Goal: Task Accomplishment & Management: Manage account settings

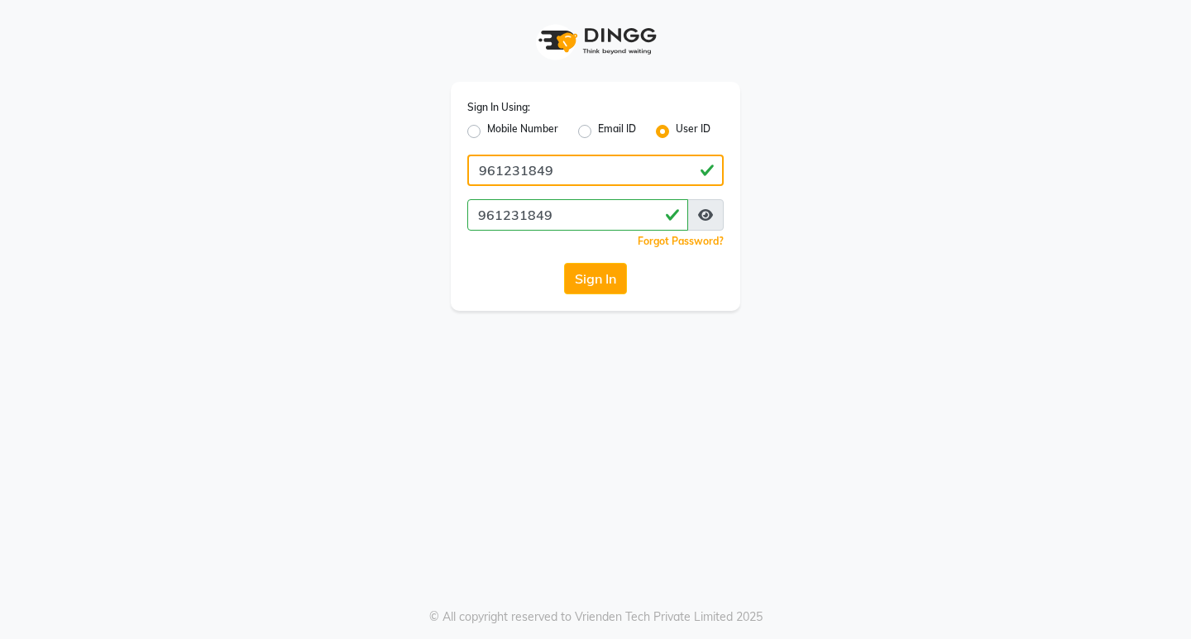
drag, startPoint x: 575, startPoint y: 161, endPoint x: 581, endPoint y: 179, distance: 19.4
click at [581, 179] on input "961231849" at bounding box center [595, 170] width 256 height 31
click at [470, 124] on div "Mobile Number" at bounding box center [512, 132] width 91 height 20
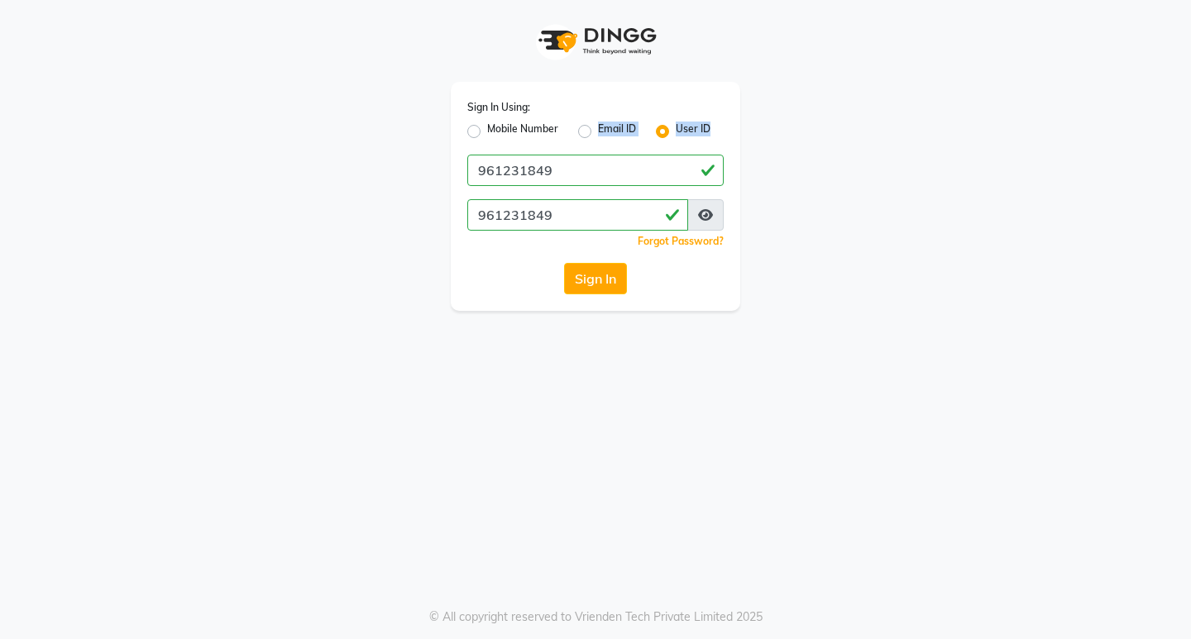
drag, startPoint x: 473, startPoint y: 133, endPoint x: 474, endPoint y: 154, distance: 20.7
click at [474, 154] on div "Sign In Using: Mobile Number Email ID User ID 961231849 961231849 Remember me F…" at bounding box center [595, 196] width 289 height 229
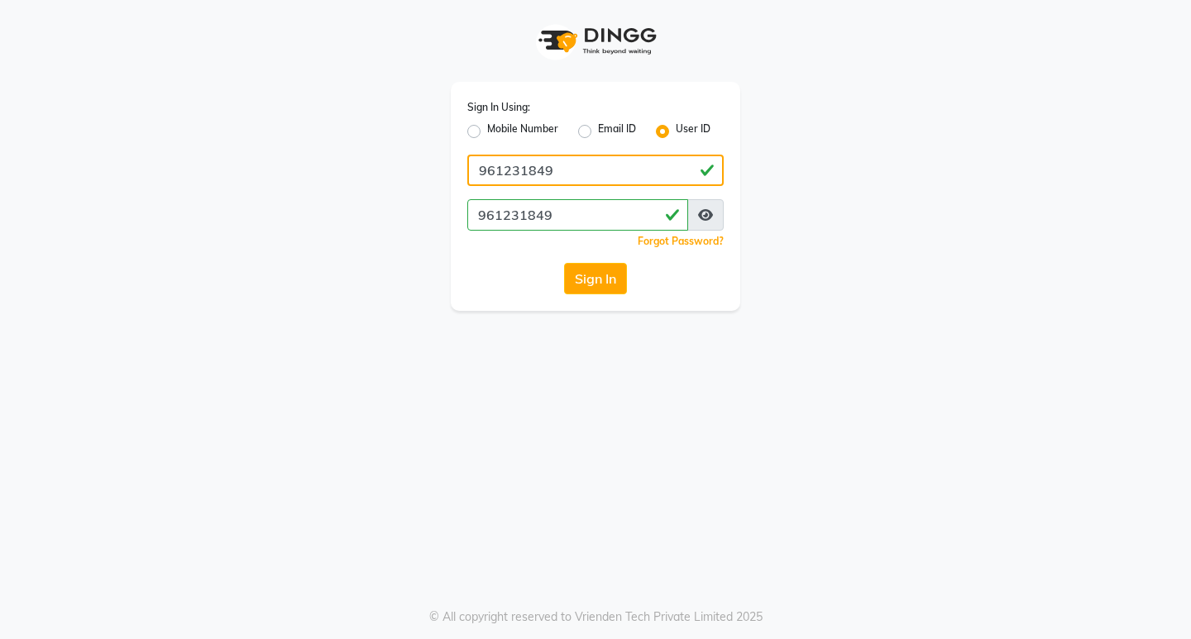
drag, startPoint x: 604, startPoint y: 162, endPoint x: 466, endPoint y: 182, distance: 138.7
click at [459, 179] on div "Sign In Using: Mobile Number Email ID User ID 961231849 961231849 Remember me F…" at bounding box center [595, 196] width 289 height 229
click at [487, 131] on label "Mobile Number" at bounding box center [522, 132] width 71 height 20
click at [487, 131] on input "Mobile Number" at bounding box center [492, 127] width 11 height 11
radio input "true"
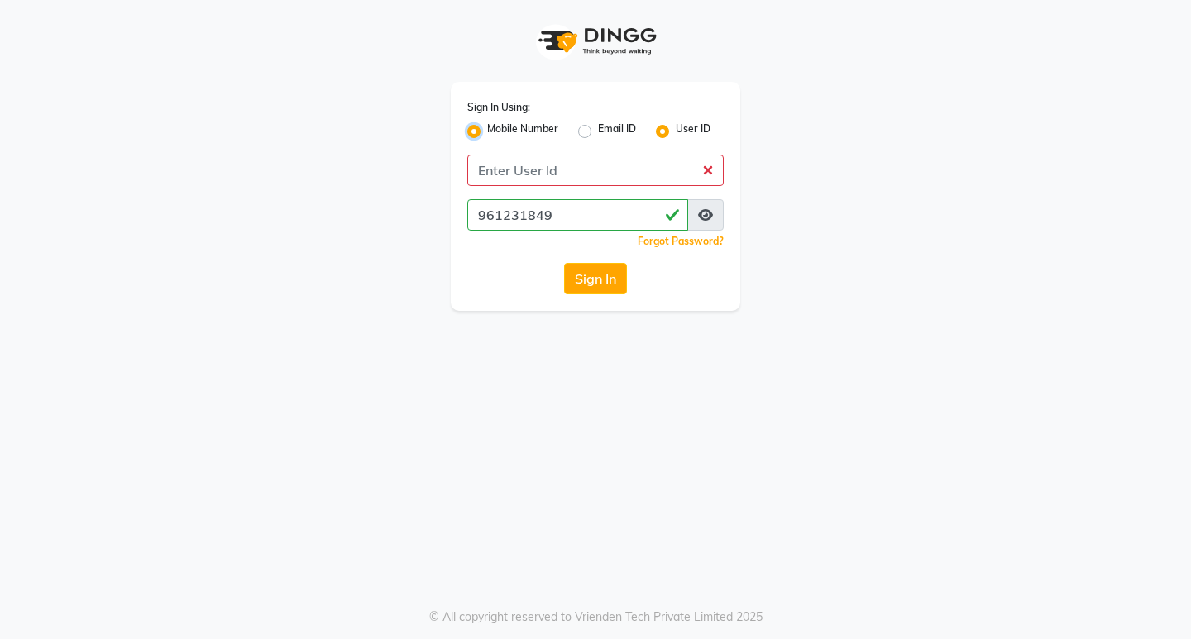
radio input "false"
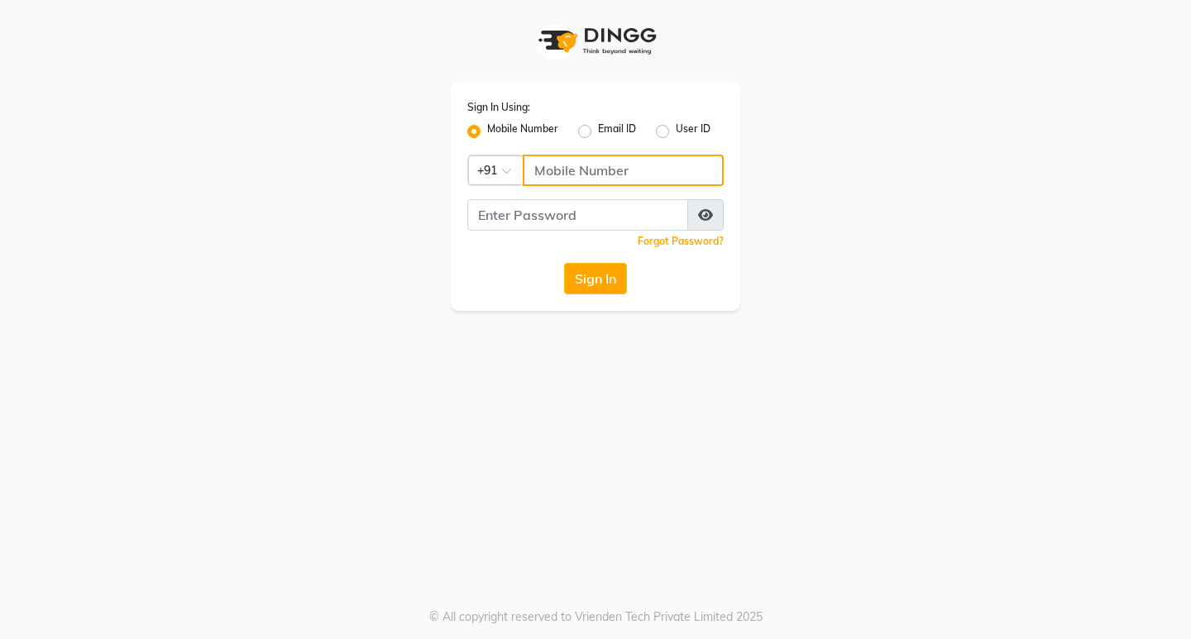
click at [536, 163] on input "Username" at bounding box center [623, 170] width 201 height 31
drag, startPoint x: 531, startPoint y: 169, endPoint x: 638, endPoint y: 171, distance: 107.5
click at [638, 171] on input "9366908950" at bounding box center [623, 170] width 201 height 31
type input "9366908950"
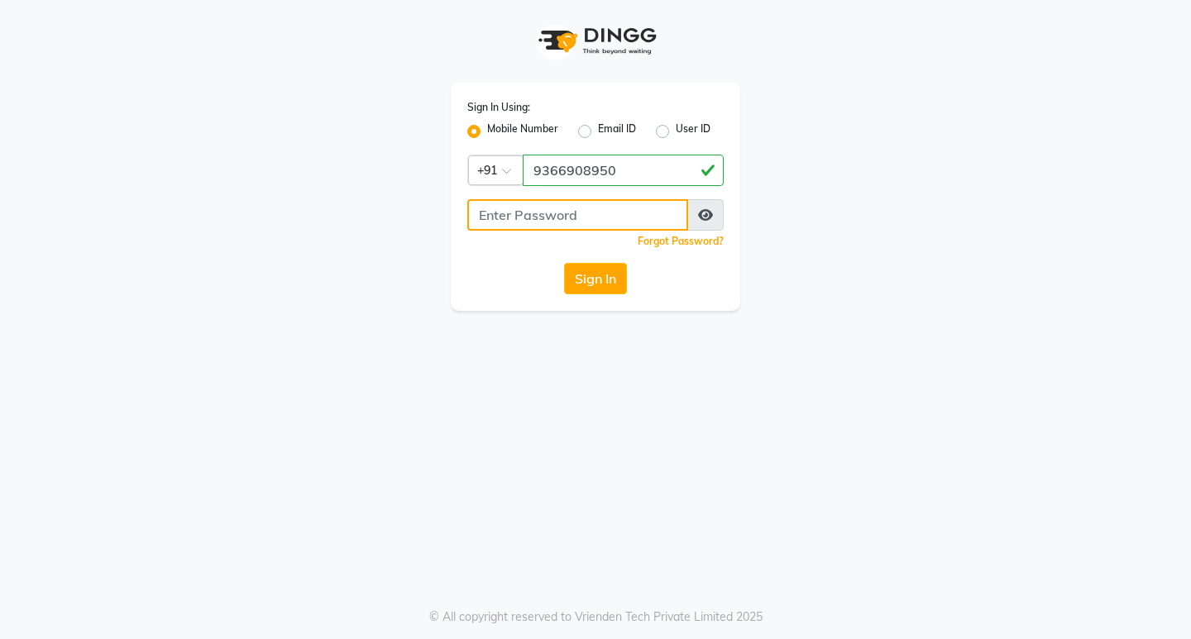
click at [497, 210] on input "Username" at bounding box center [577, 214] width 221 height 31
paste input "9366908950"
type input "9366908950"
click at [598, 283] on button "Sign In" at bounding box center [595, 278] width 63 height 31
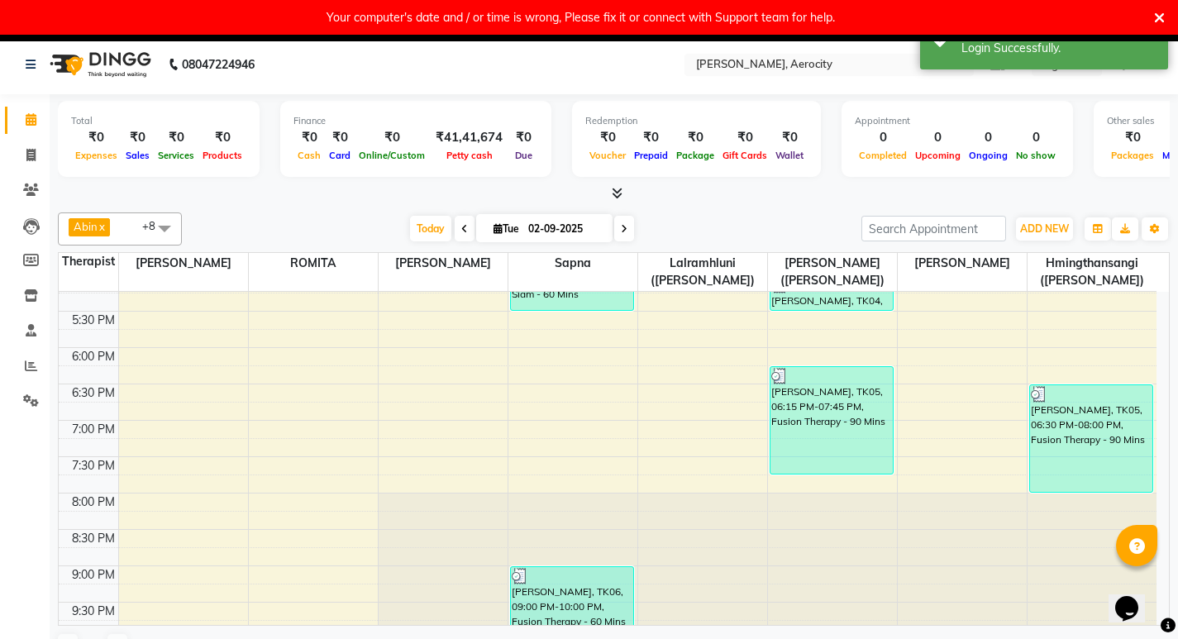
scroll to position [903, 0]
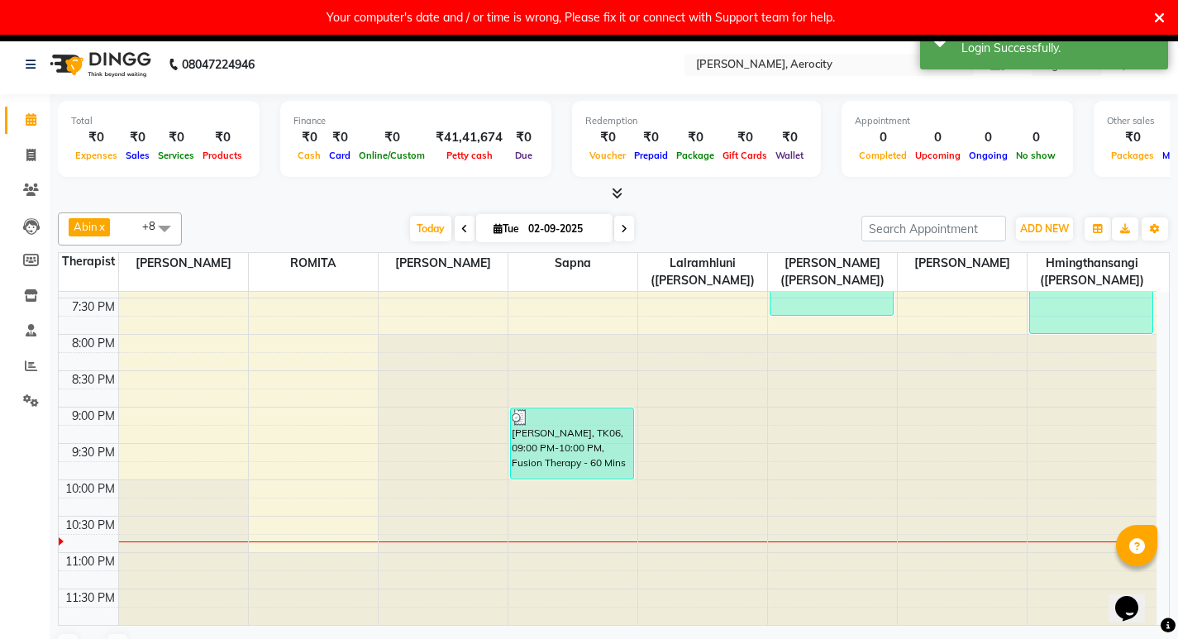
click at [624, 229] on icon at bounding box center [624, 229] width 7 height 10
type input "[DATE]"
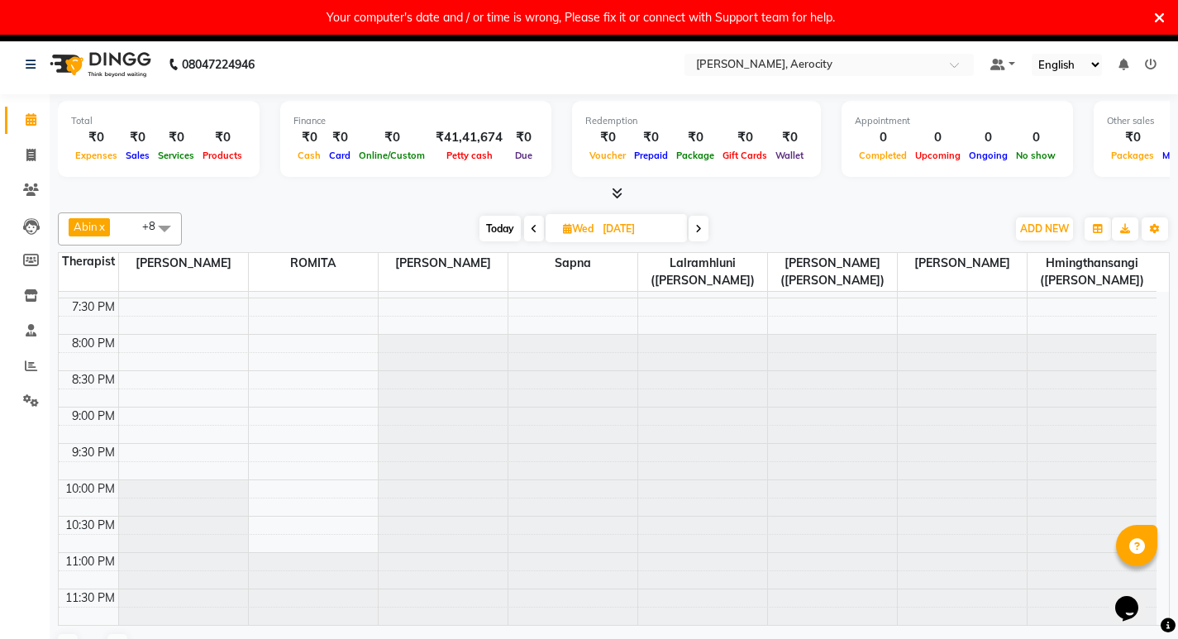
click at [34, 369] on icon at bounding box center [31, 366] width 12 height 12
click span "Staff"
click input "text"
click div "Staff performance summary"
click span "02-09-2025"
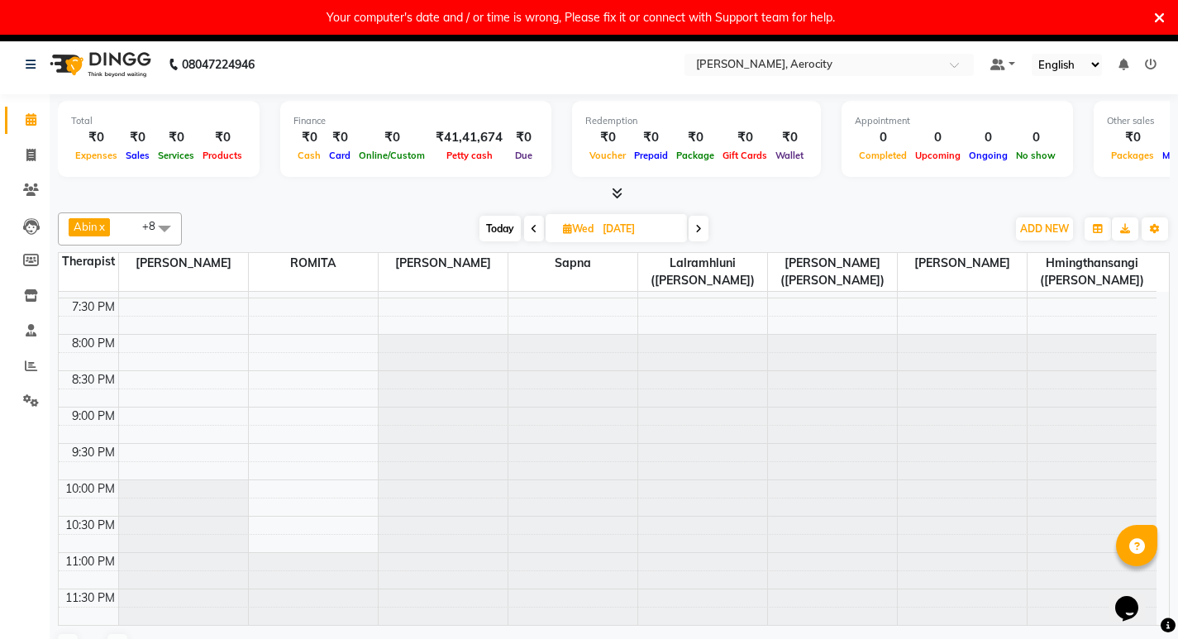
select select "9"
select select "2025"
click span "1"
select select "full_report"
select select "csv"
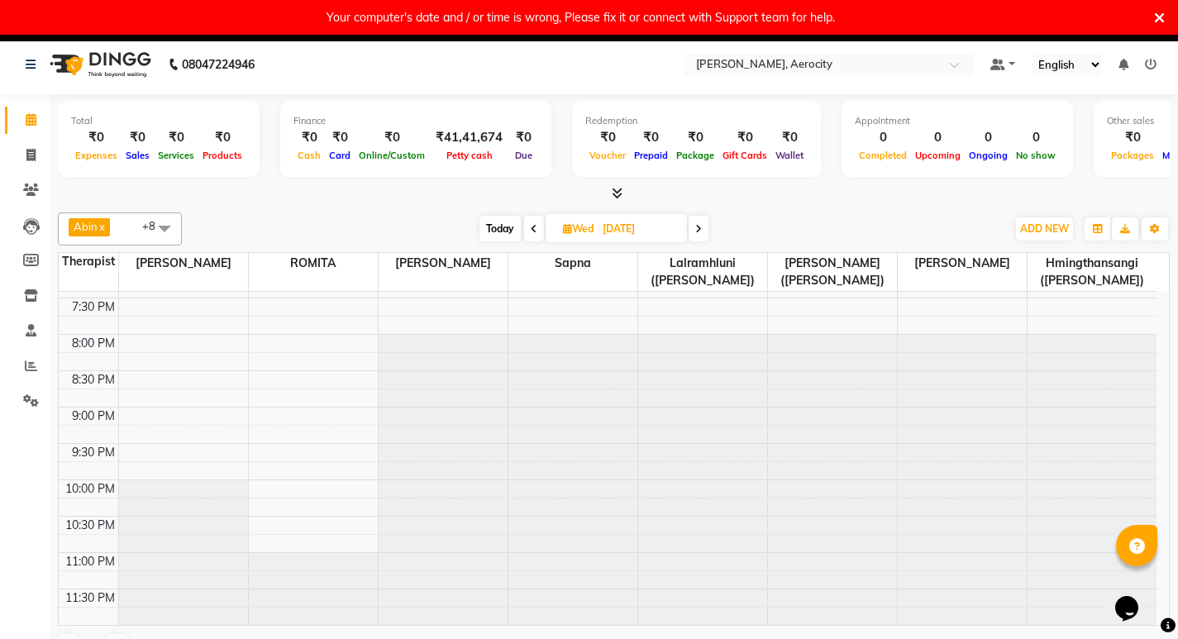
scroll to position [0, 209]
click span "[DATE]"
select select "9"
select select "2025"
click span "2"
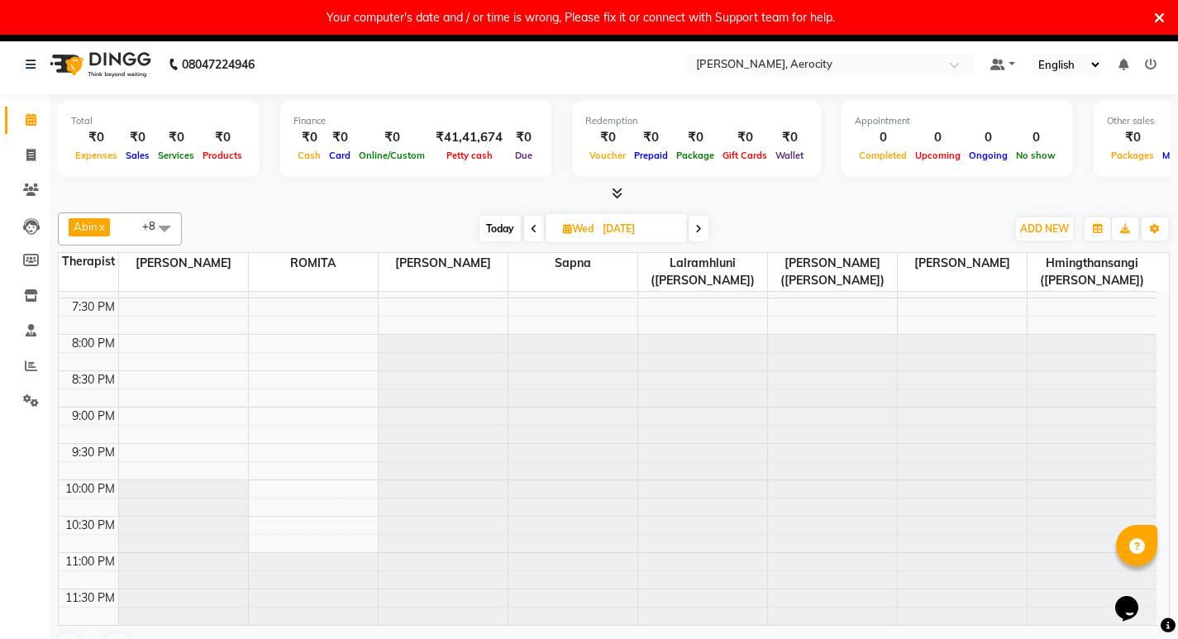
scroll to position [0, 0]
click at [32, 122] on icon at bounding box center [31, 119] width 11 height 12
click at [534, 228] on icon at bounding box center [534, 229] width 7 height 10
click at [689, 227] on span at bounding box center [699, 229] width 20 height 26
type input "[DATE]"
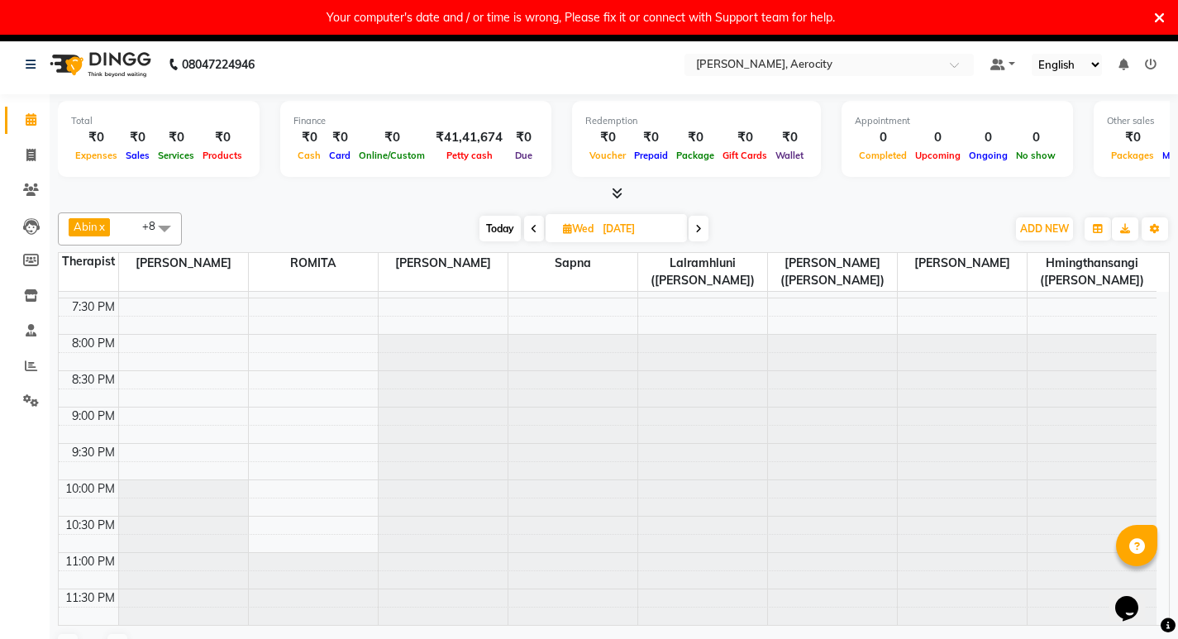
click at [36, 361] on icon at bounding box center [31, 366] width 12 height 12
click span "Staff"
click input "text"
click div "Staff performance summary"
click span "02-09-2025"
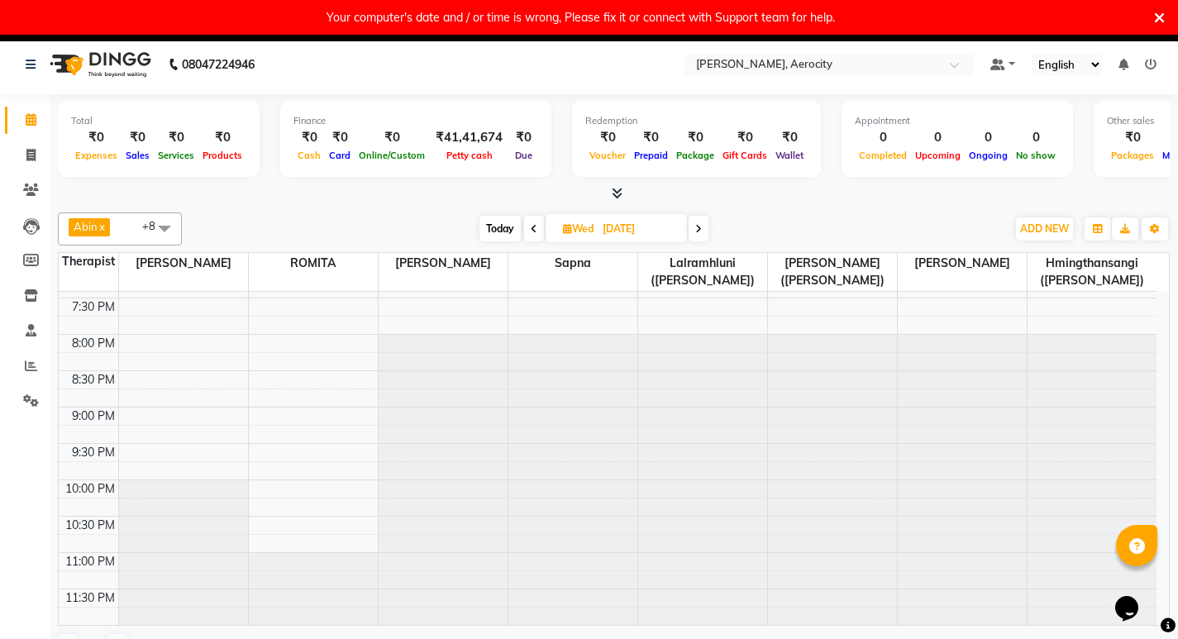
select select "9"
select select "2025"
click select "Jan Feb Mar Apr May Jun [DATE] Aug Sep Oct Nov Dec"
select select "8"
click select "Jan Feb Mar Apr May Jun [DATE] Aug Sep Oct Nov Dec"
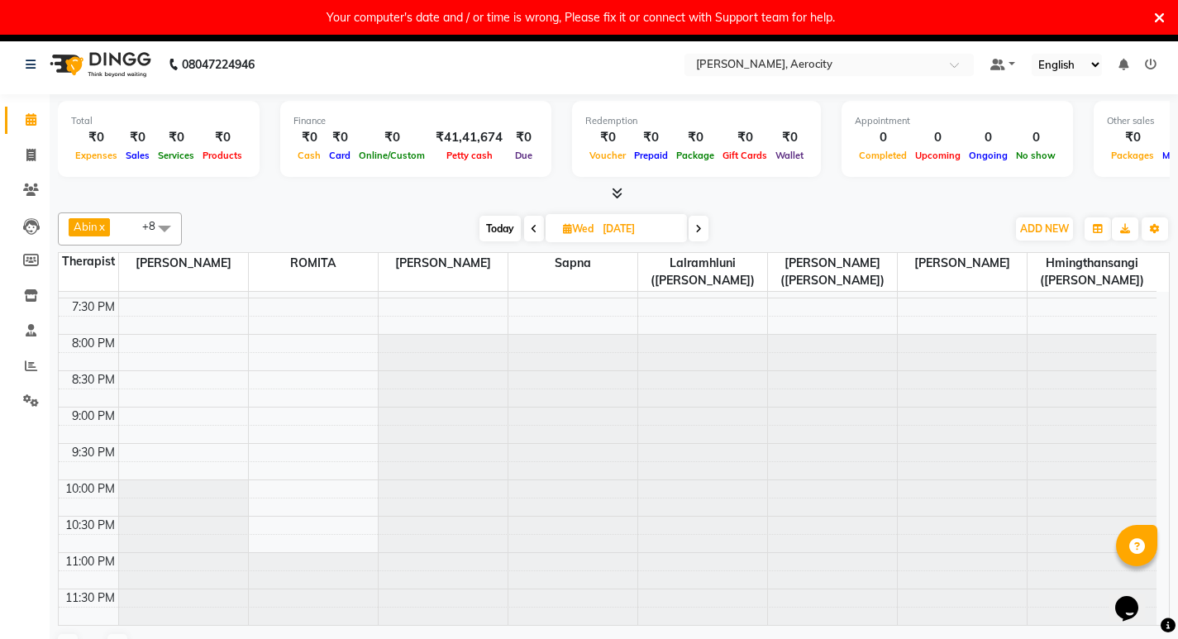
click span "1"
click select "Jan Feb Mar Apr May Jun [DATE] Aug Sep Oct Nov Dec"
drag, startPoint x: 215, startPoint y: 321, endPoint x: 256, endPoint y: 350, distance: 50.5
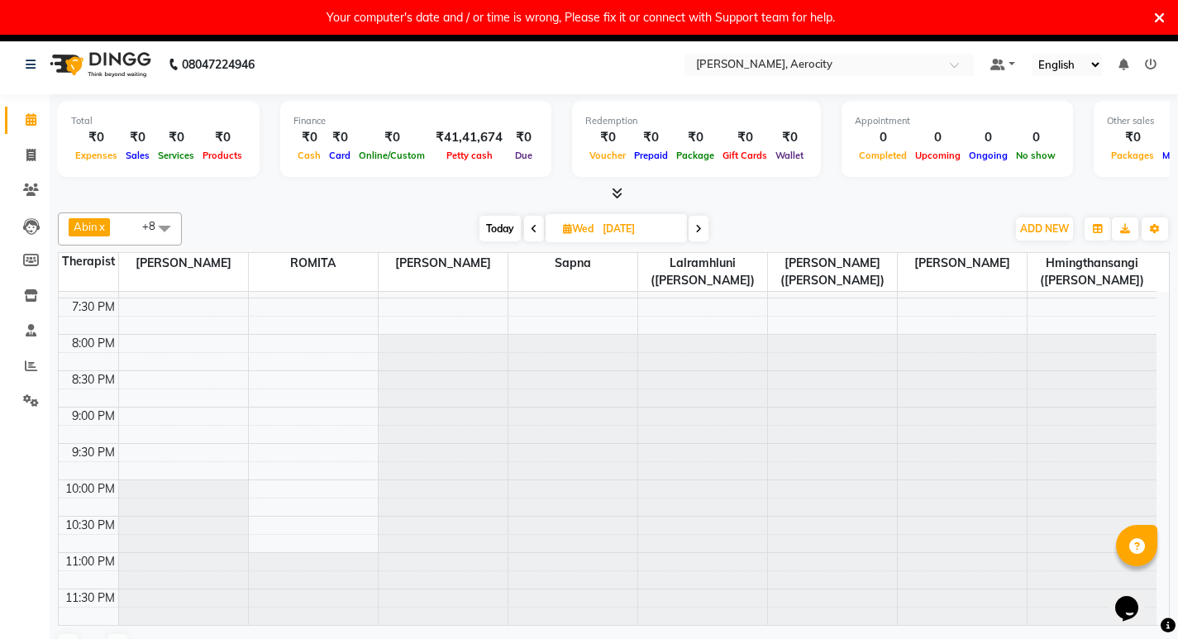
click ngb-datepicker-month "Mo Tu We Th Fr Sa Su 1 2 3 4 5 6 7 8 9 10 11 12 13 14 15 16 17 18 19 20 21 22 2…"
click span "1"
select select "full_report"
select select "csv"
click label "Show 10 25 50 100 entries"
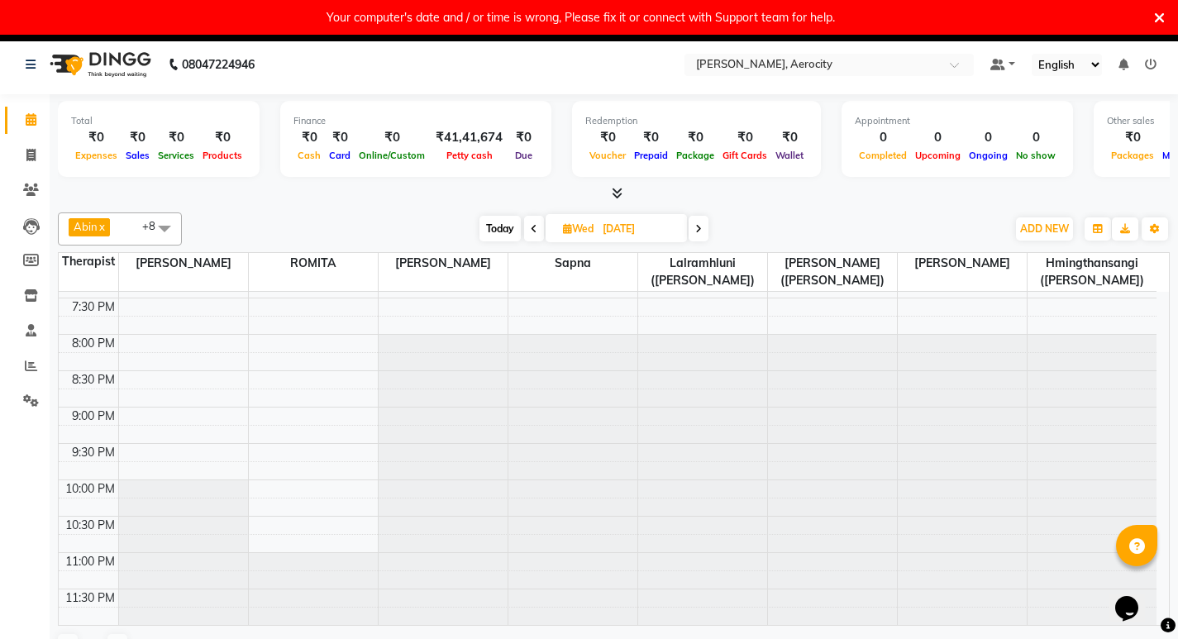
click select "10 25 50 100"
click input "text"
click div "Month"
select select "8"
select select "2025"
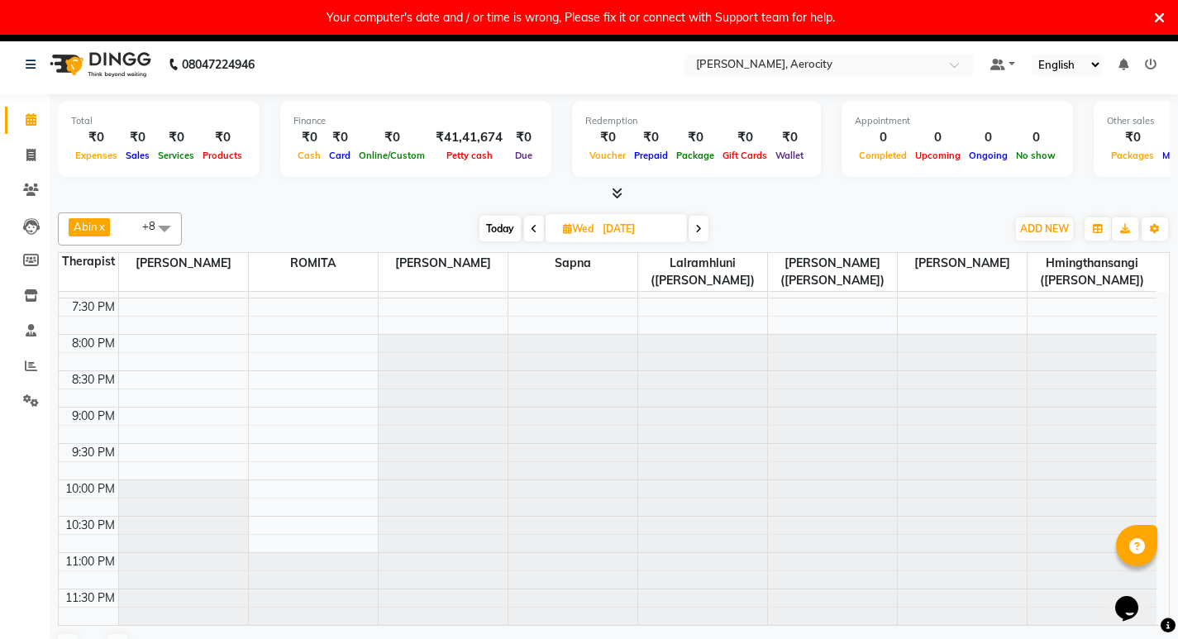
click span "1"
click at [31, 122] on icon at bounding box center [31, 119] width 11 height 12
click at [26, 365] on icon at bounding box center [31, 366] width 12 height 12
click at [31, 123] on icon at bounding box center [31, 119] width 11 height 12
click at [27, 368] on icon at bounding box center [31, 366] width 12 height 12
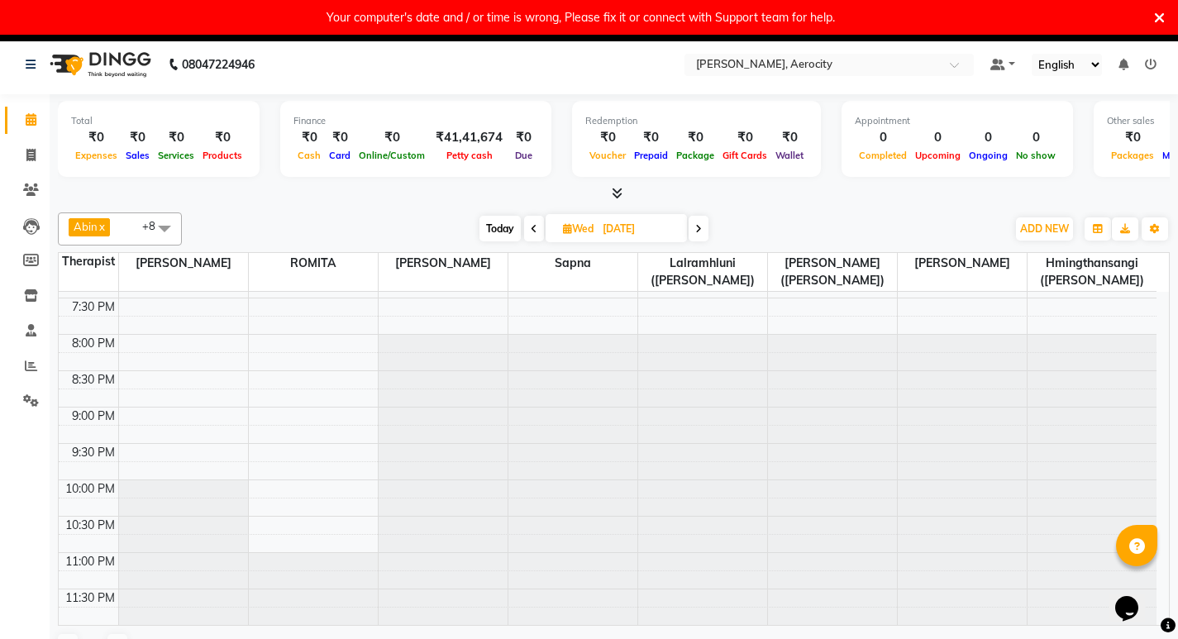
click span "02-09-2025"
select select "9"
select select "2025"
click span "3"
click at [37, 124] on span at bounding box center [31, 120] width 29 height 19
